Goal: Task Accomplishment & Management: Manage account settings

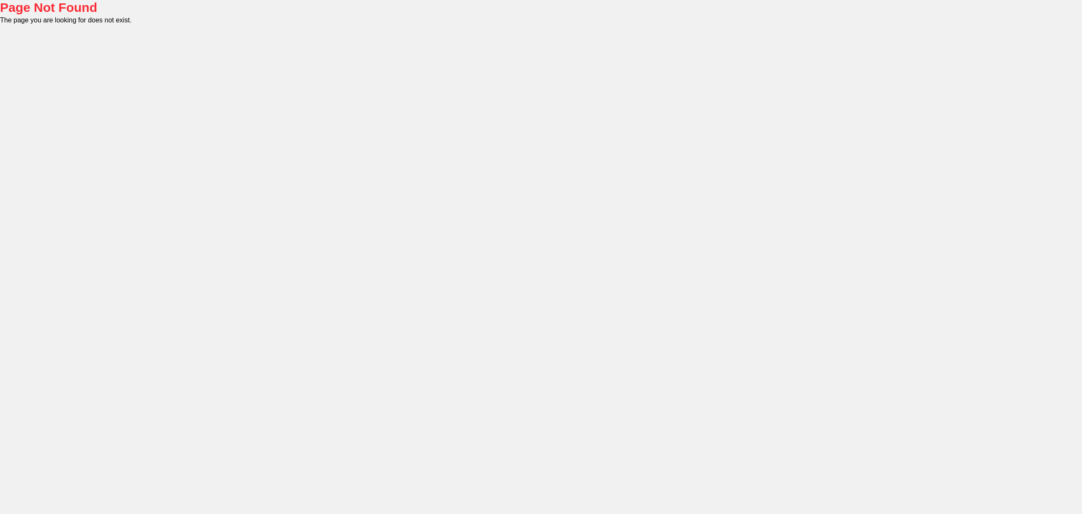
click at [320, 57] on div "Page Not Found The page you are looking for does not exist." at bounding box center [541, 257] width 1082 height 514
click at [254, 46] on div "Page Not Found The page you are looking for does not exist." at bounding box center [541, 257] width 1082 height 514
click at [248, 66] on div "Page Not Found The page you are looking for does not exist." at bounding box center [541, 257] width 1082 height 514
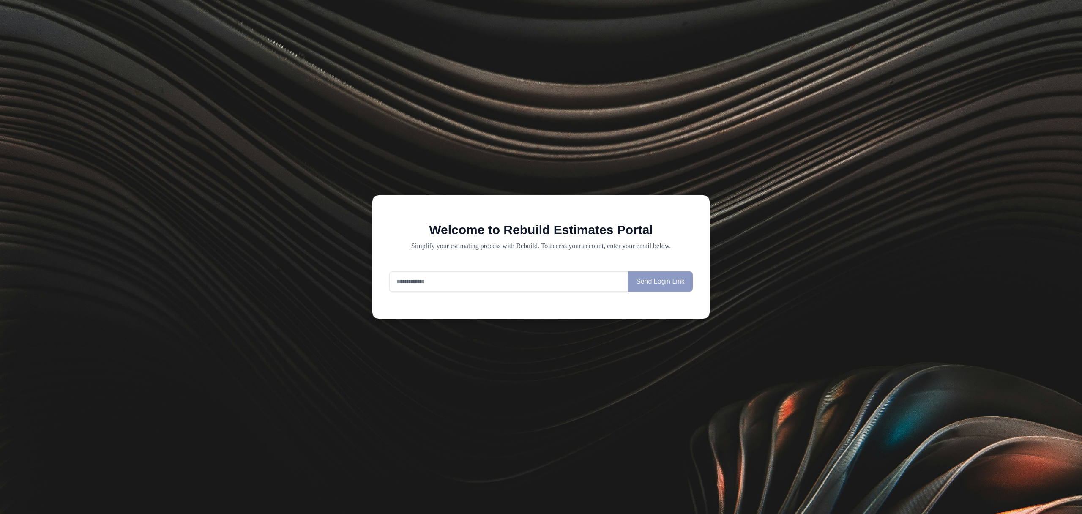
click at [507, 286] on input "email" at bounding box center [508, 281] width 239 height 20
type input "**********"
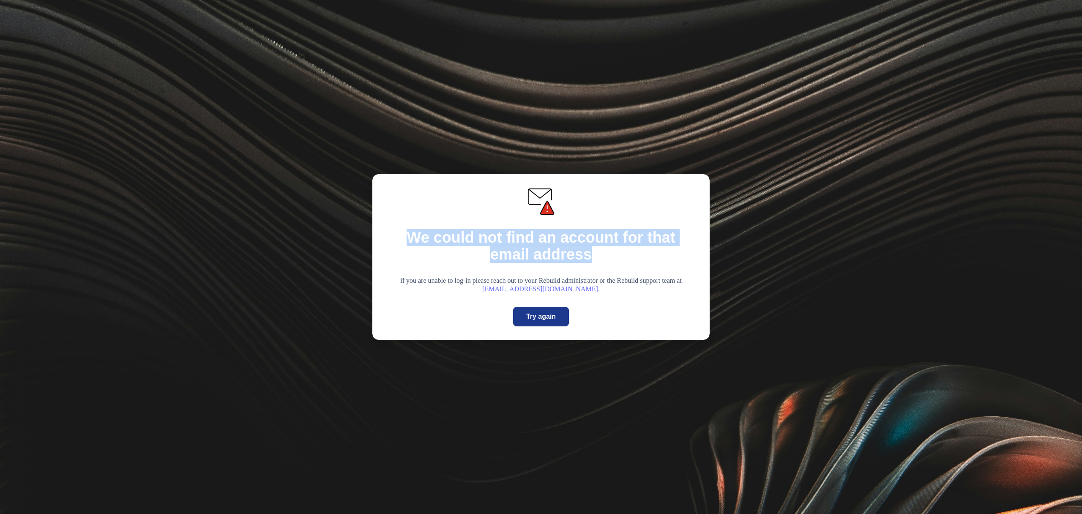
drag, startPoint x: 399, startPoint y: 234, endPoint x: 596, endPoint y: 252, distance: 197.4
click at [596, 252] on h1 "We could not find an account for that email address" at bounding box center [541, 246] width 310 height 34
copy h1 "We could not find an account for that email address"
click at [596, 252] on h1 "We could not find an account for that email address" at bounding box center [541, 246] width 310 height 34
